Goal: Check status: Check status

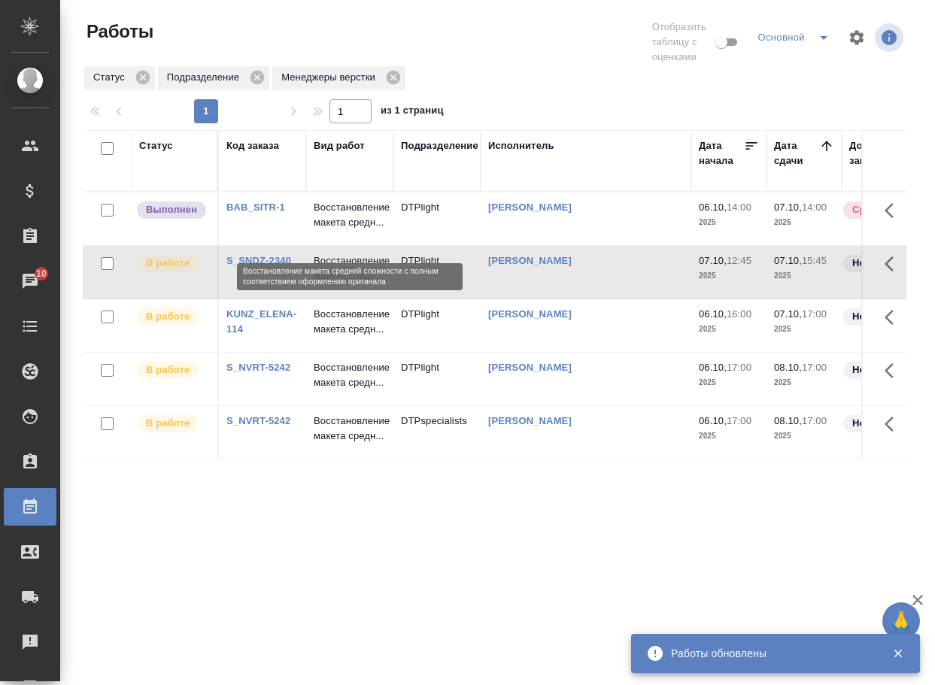
click at [344, 230] on p "Восстановление макета средн..." at bounding box center [350, 215] width 72 height 30
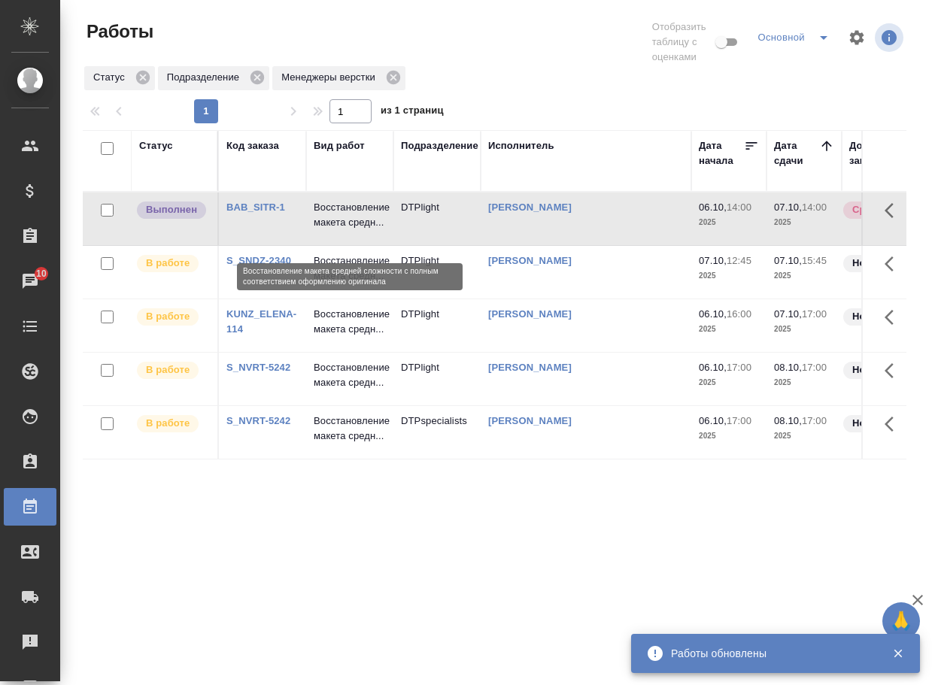
click at [344, 230] on p "Восстановление макета средн..." at bounding box center [350, 215] width 72 height 30
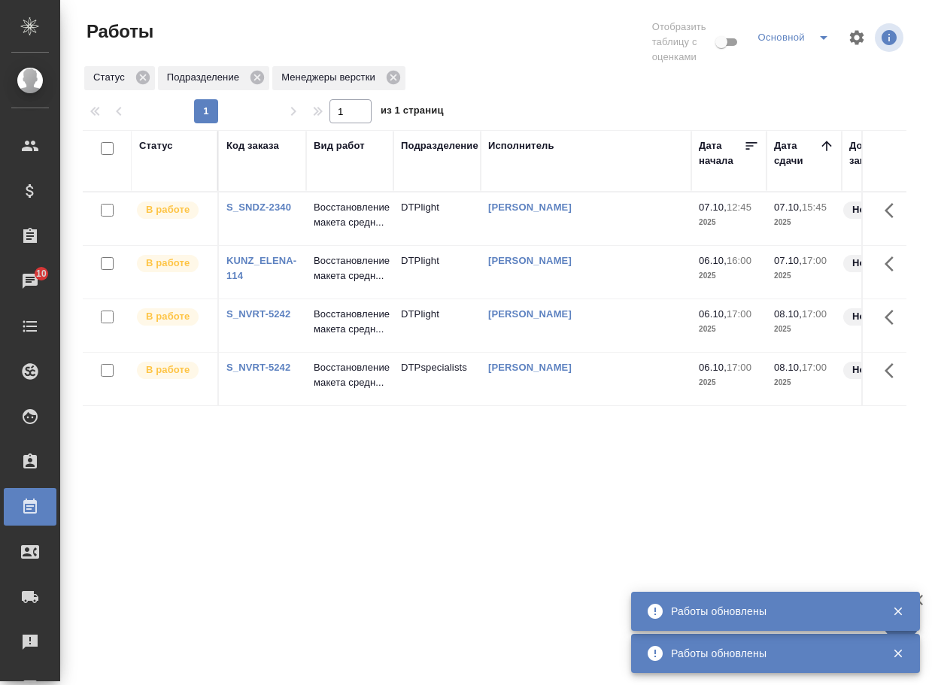
click at [338, 586] on div "Статус Код заказа Вид работ Подразделение Исполнитель Дата начала Дата сдачи До…" at bounding box center [494, 400] width 823 height 541
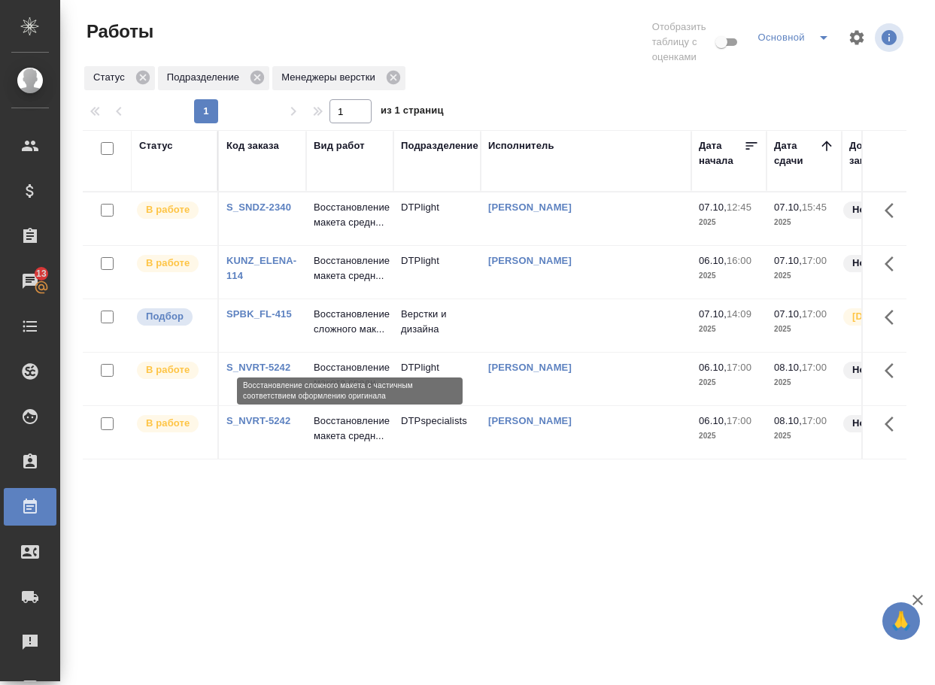
click at [334, 335] on p "Восстановление сложного мак..." at bounding box center [350, 322] width 72 height 30
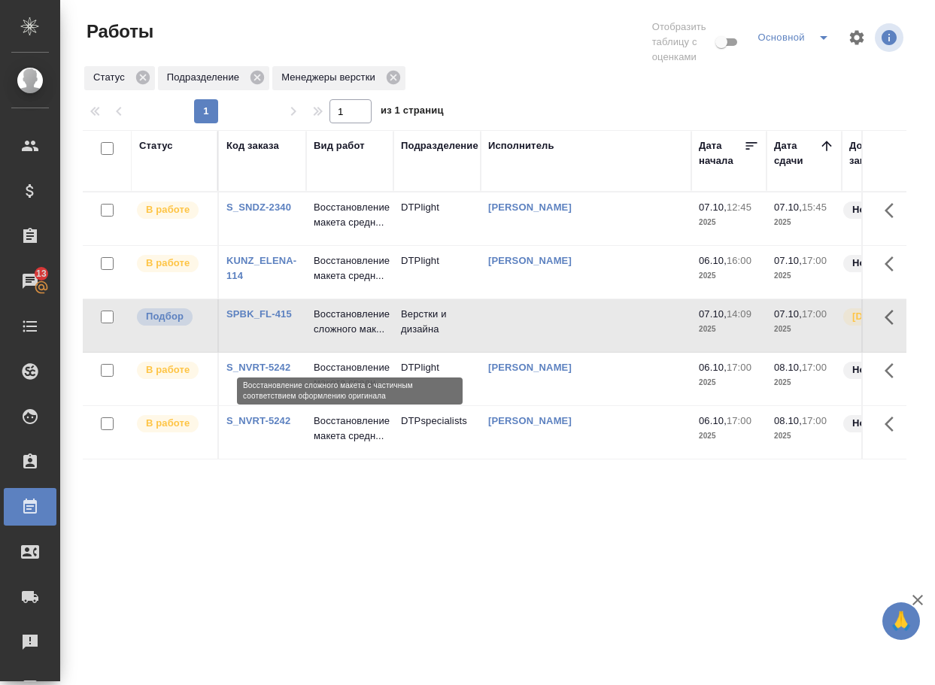
click at [334, 334] on p "Восстановление сложного мак..." at bounding box center [350, 322] width 72 height 30
